Goal: Transaction & Acquisition: Purchase product/service

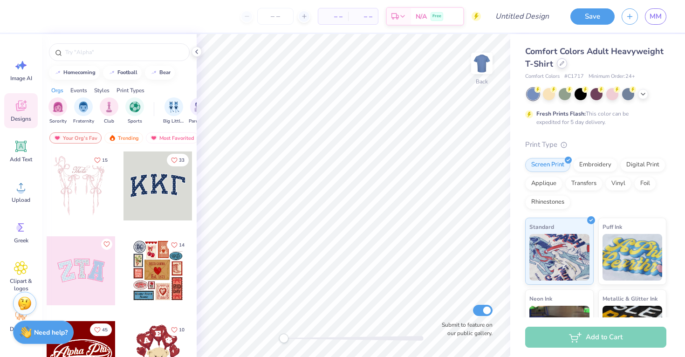
click at [560, 64] on icon at bounding box center [562, 63] width 5 height 5
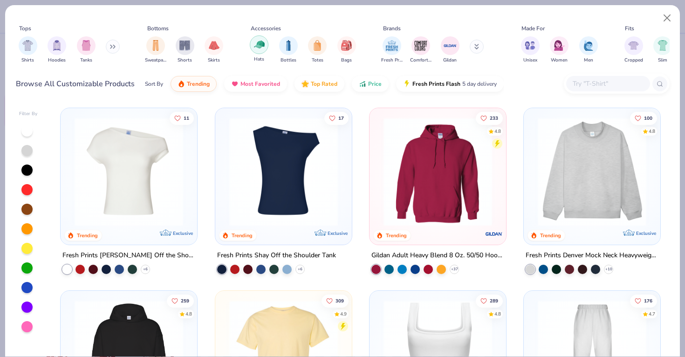
click at [259, 41] on img "filter for Hats" at bounding box center [259, 44] width 11 height 11
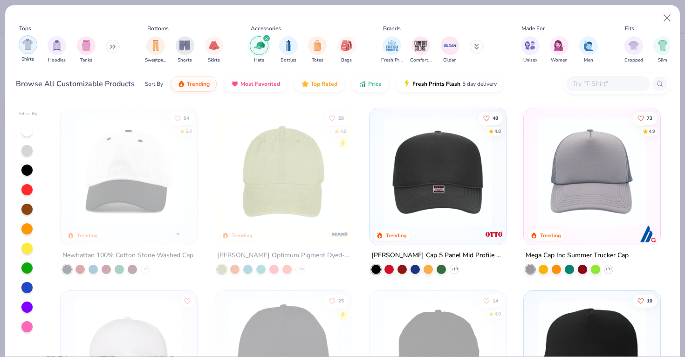
click at [28, 43] on img "filter for Shirts" at bounding box center [27, 44] width 11 height 11
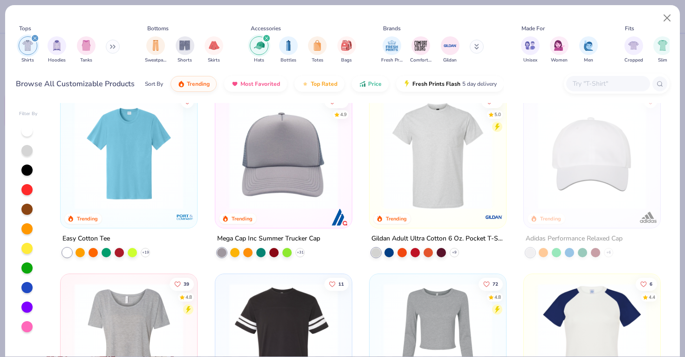
scroll to position [567, 0]
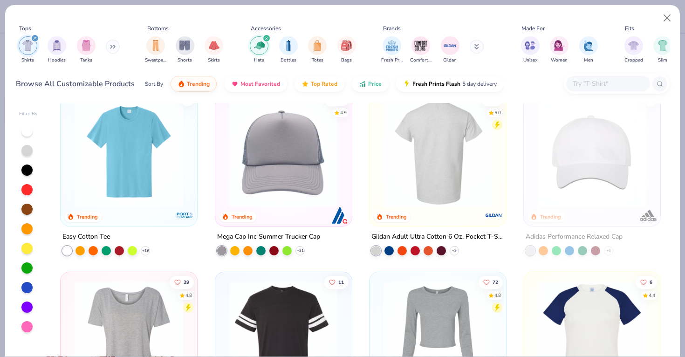
click at [464, 156] on img at bounding box center [438, 153] width 118 height 109
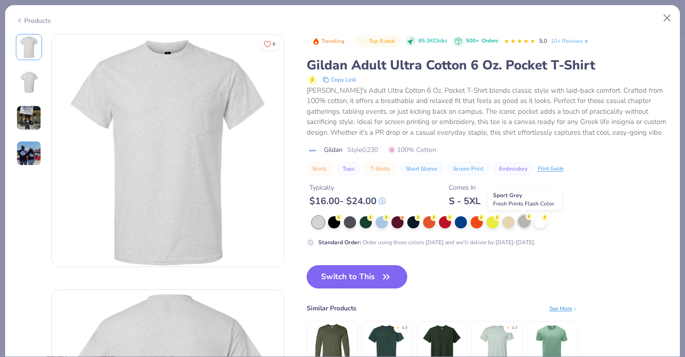
click at [520, 222] on div at bounding box center [524, 221] width 12 height 12
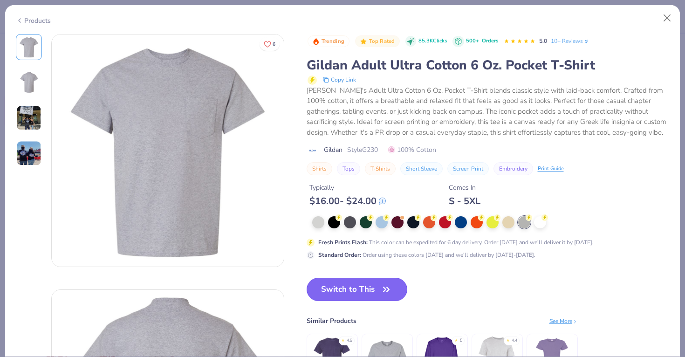
click at [321, 294] on button "Switch to This" at bounding box center [357, 289] width 101 height 23
